Goal: Transaction & Acquisition: Purchase product/service

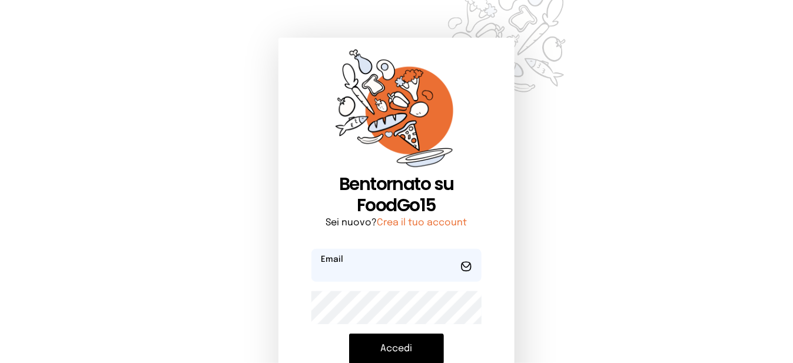
type input "**********"
click at [431, 347] on button "Accedi" at bounding box center [396, 349] width 95 height 31
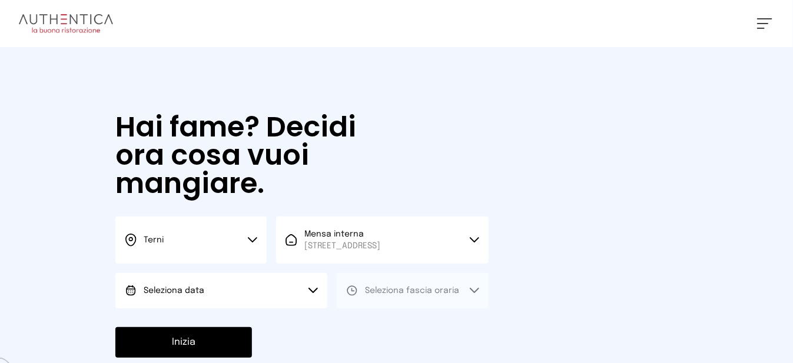
click at [257, 308] on button "Seleziona data" at bounding box center [221, 290] width 212 height 35
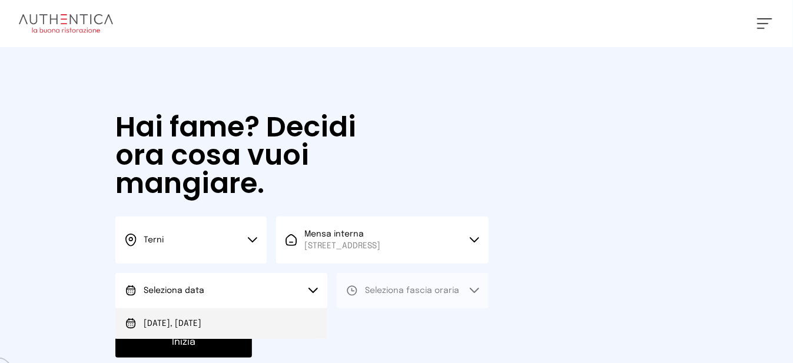
click at [251, 335] on li "[DATE], [DATE]" at bounding box center [221, 323] width 212 height 31
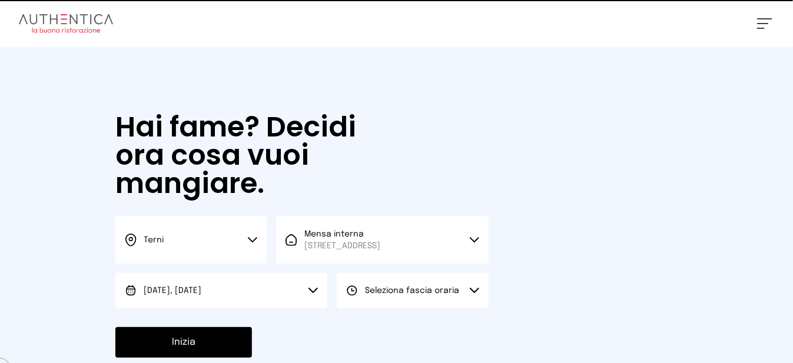
click at [367, 295] on span "Seleziona fascia oraria" at bounding box center [412, 291] width 94 height 8
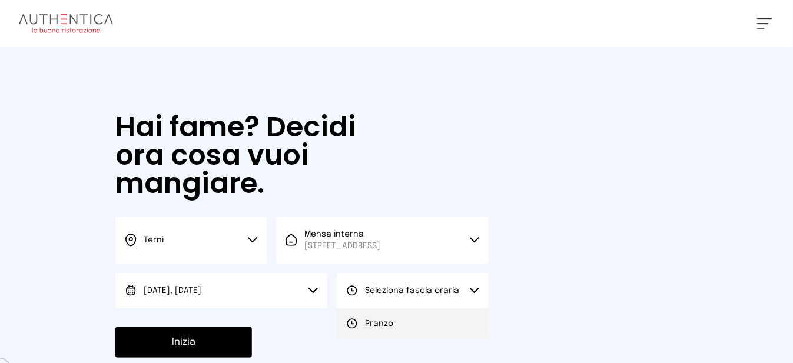
click at [380, 330] on span "Pranzo" at bounding box center [379, 324] width 28 height 12
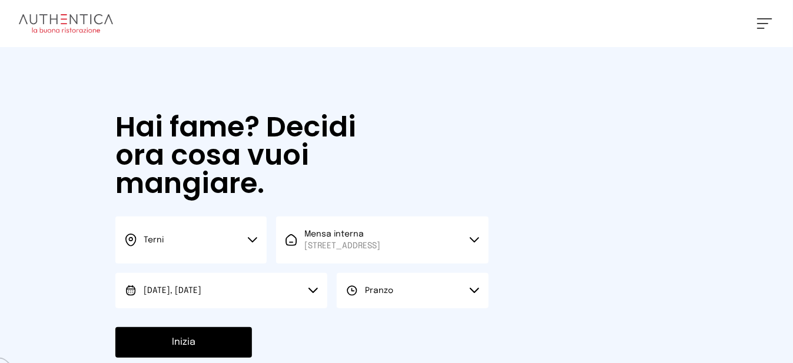
click at [187, 351] on button "Inizia" at bounding box center [183, 342] width 137 height 31
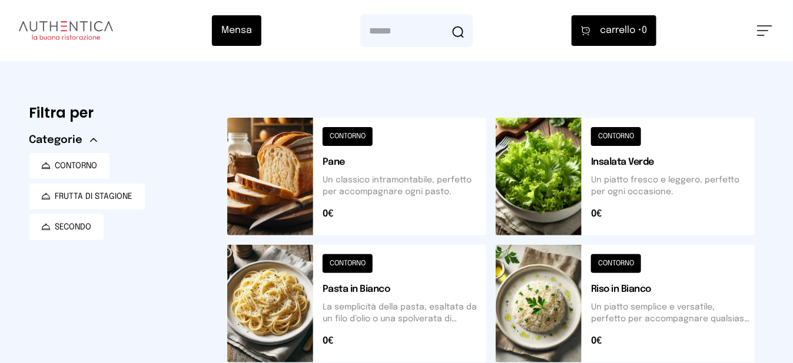
click at [287, 191] on button at bounding box center [356, 177] width 259 height 118
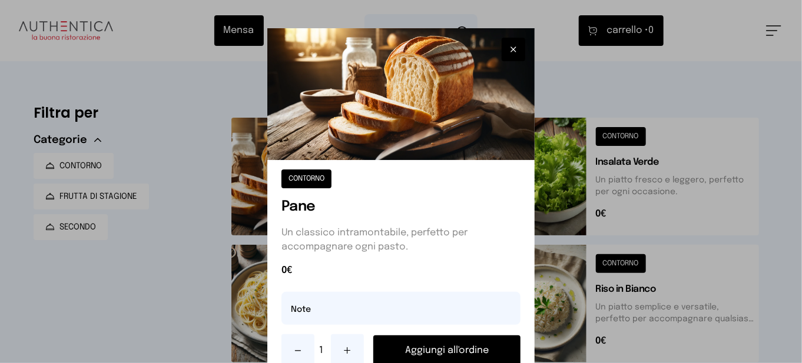
click at [509, 46] on icon "button" at bounding box center [513, 50] width 9 height 12
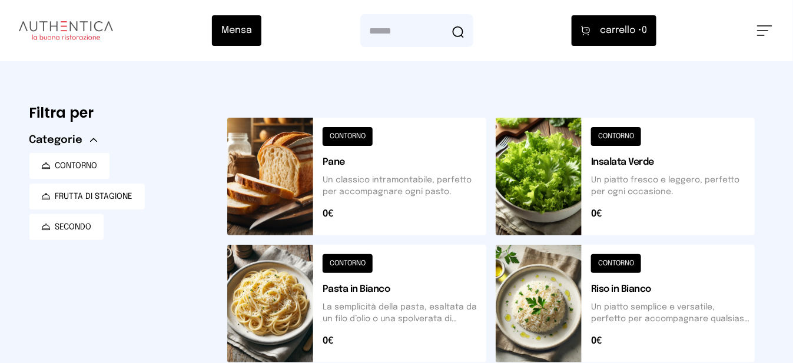
click at [572, 320] on button at bounding box center [625, 304] width 259 height 118
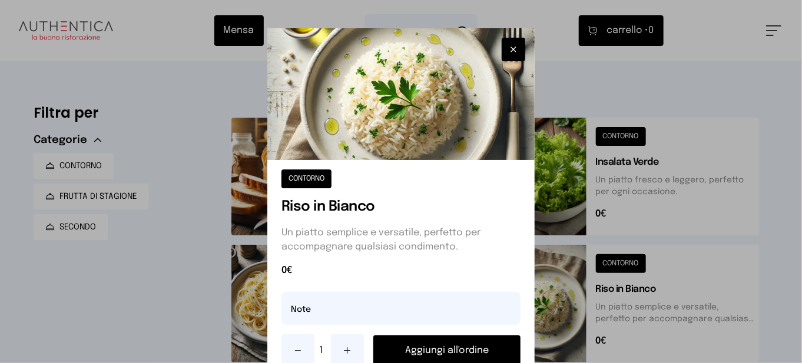
click at [494, 350] on button "Aggiungi all'ordine" at bounding box center [446, 351] width 147 height 31
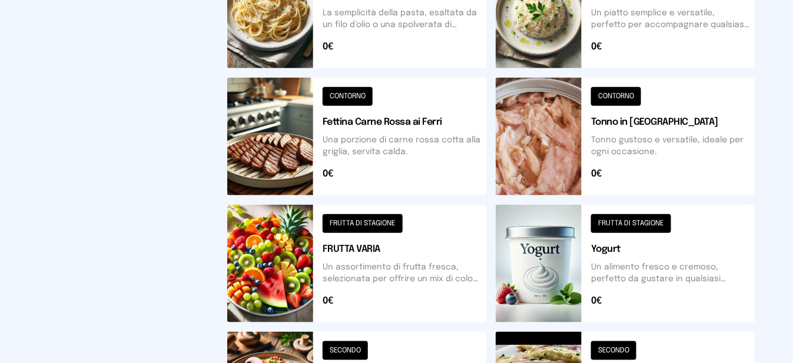
scroll to position [530, 0]
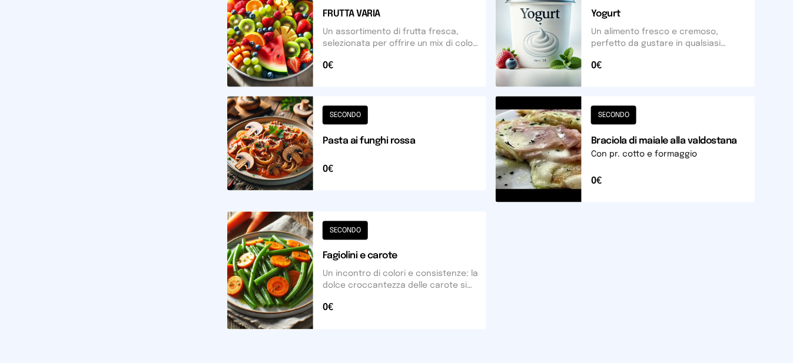
click at [251, 53] on button at bounding box center [356, 28] width 259 height 118
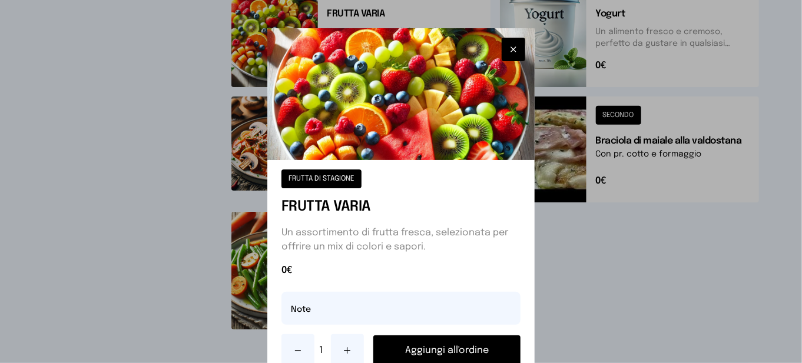
click at [426, 350] on button "Aggiungi all'ordine" at bounding box center [446, 351] width 147 height 31
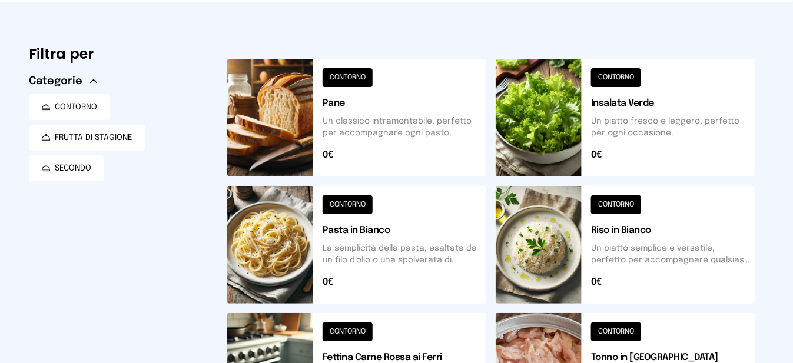
scroll to position [0, 0]
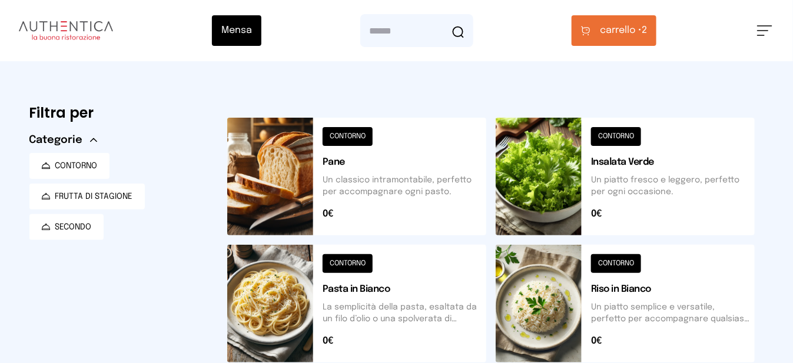
click at [629, 36] on span "carrello •" at bounding box center [621, 31] width 42 height 14
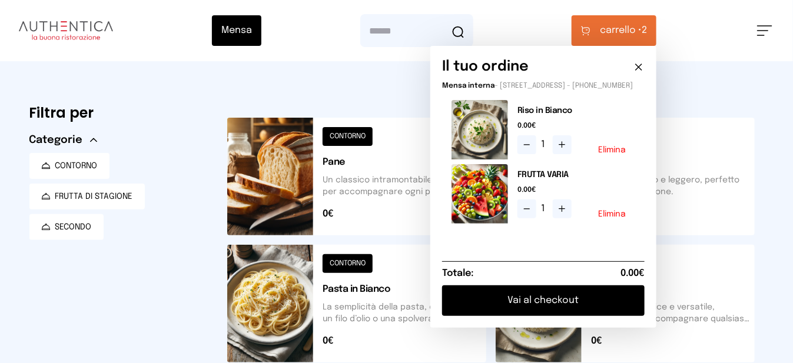
click at [608, 312] on button "Vai al checkout" at bounding box center [543, 301] width 203 height 31
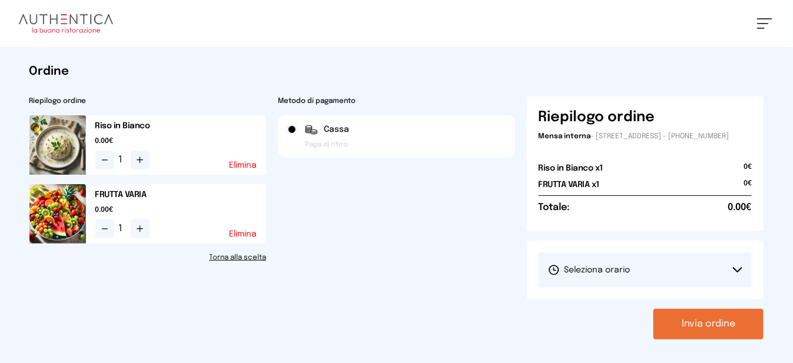
click at [682, 283] on button "Seleziona orario" at bounding box center [646, 270] width 214 height 35
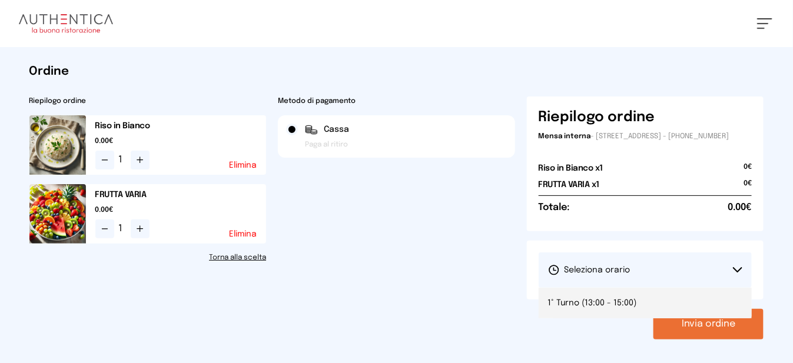
click at [661, 318] on li "1° Turno (13:00 - 15:00)" at bounding box center [646, 303] width 214 height 31
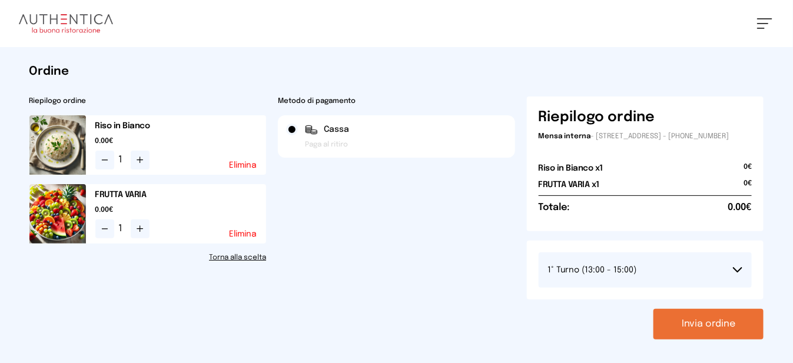
click at [696, 337] on button "Invia ordine" at bounding box center [708, 324] width 110 height 31
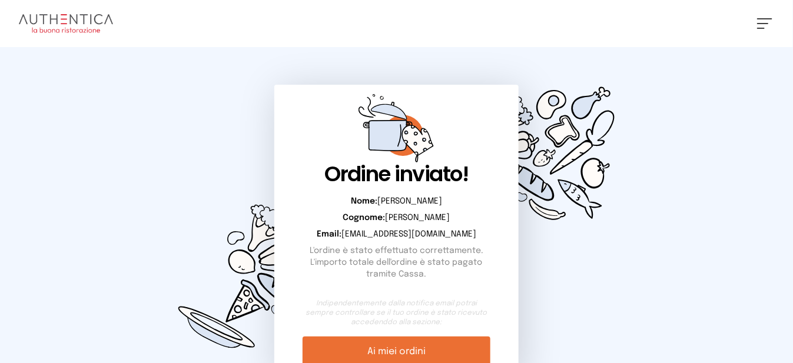
click at [389, 355] on link "Ai miei ordini" at bounding box center [397, 352] width 188 height 31
